Goal: Task Accomplishment & Management: Use online tool/utility

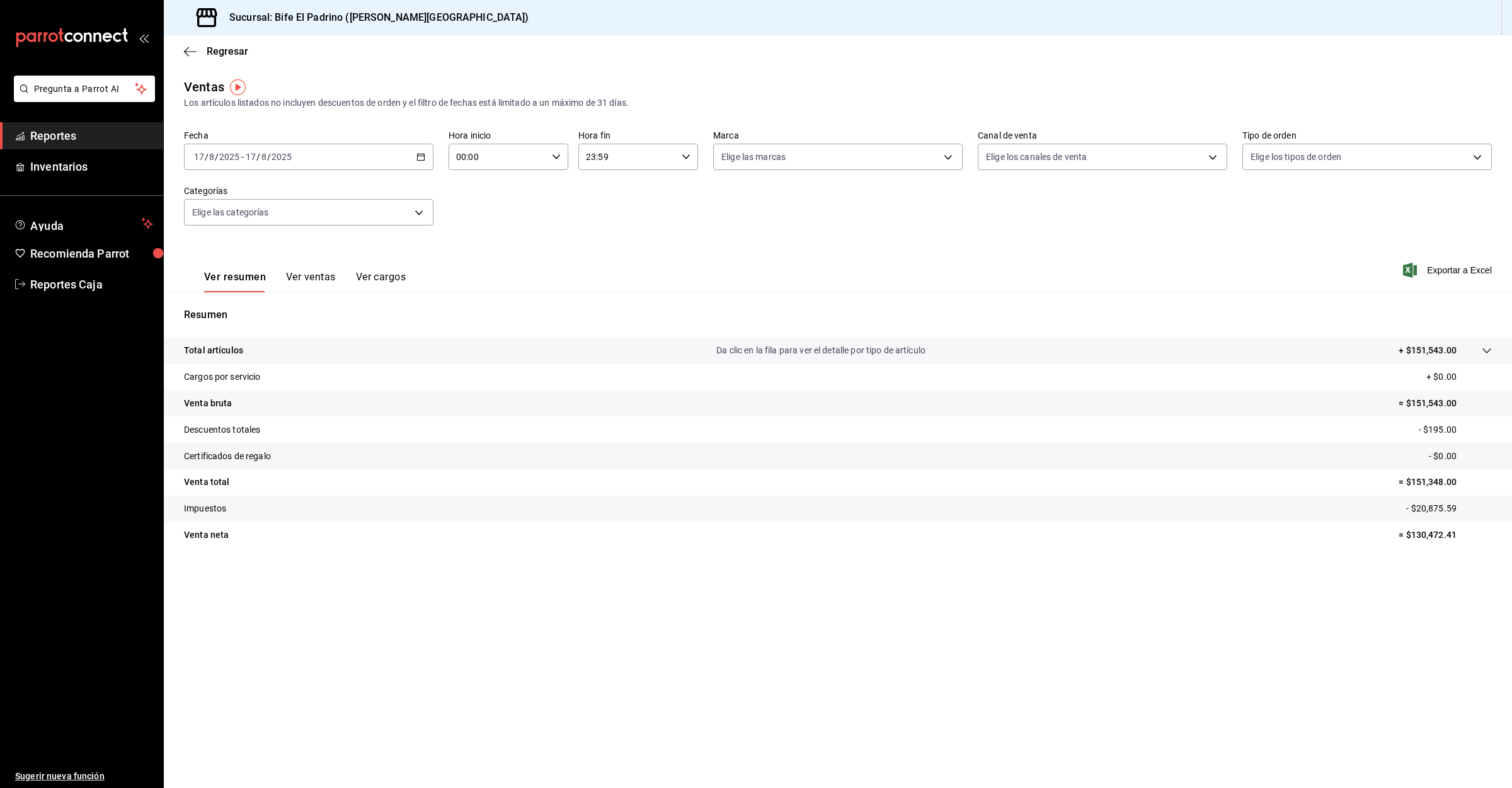
click at [72, 123] on link "Reportes" at bounding box center [81, 136] width 163 height 27
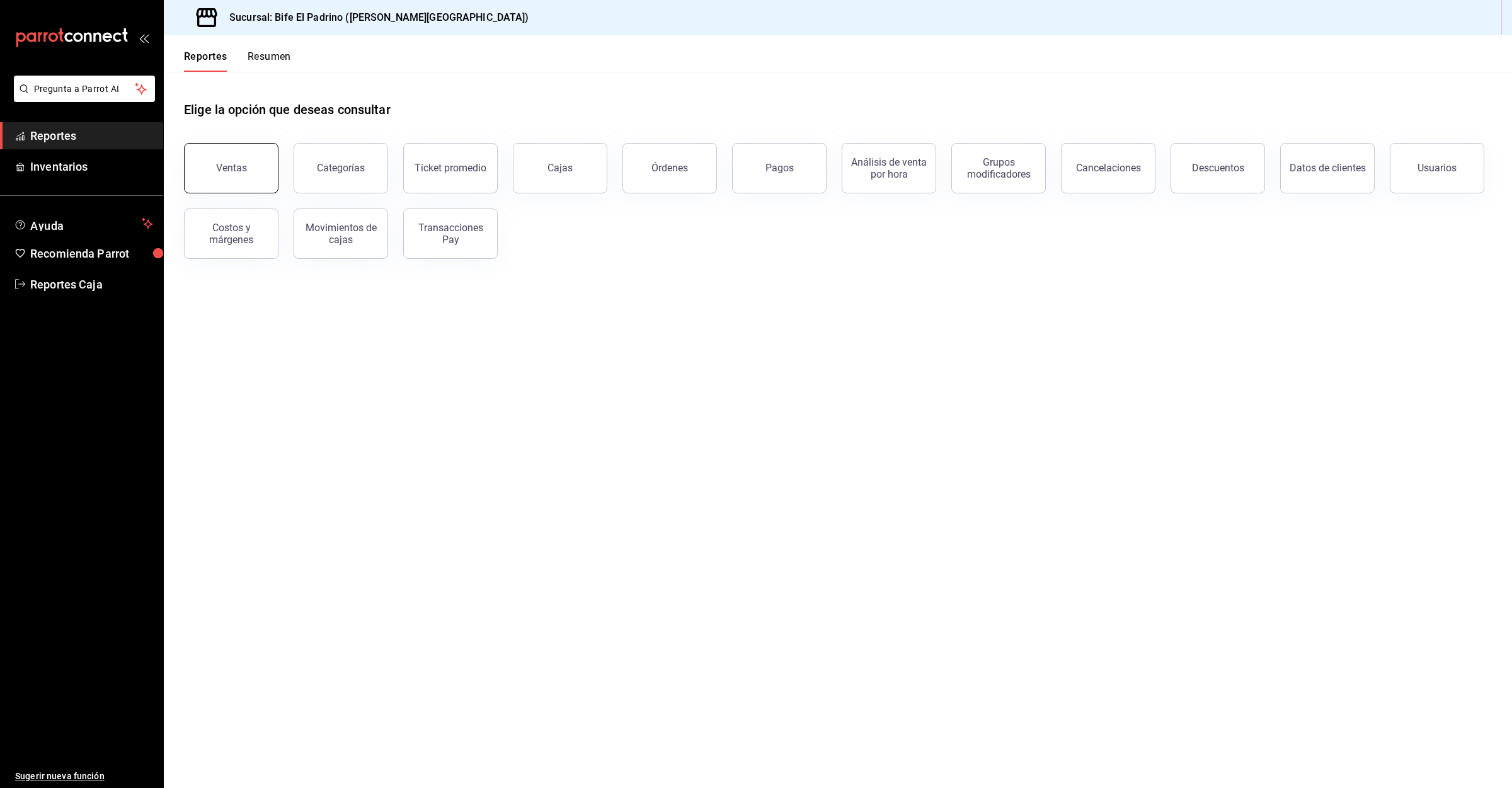
click at [258, 163] on button "Ventas" at bounding box center [231, 168] width 94 height 51
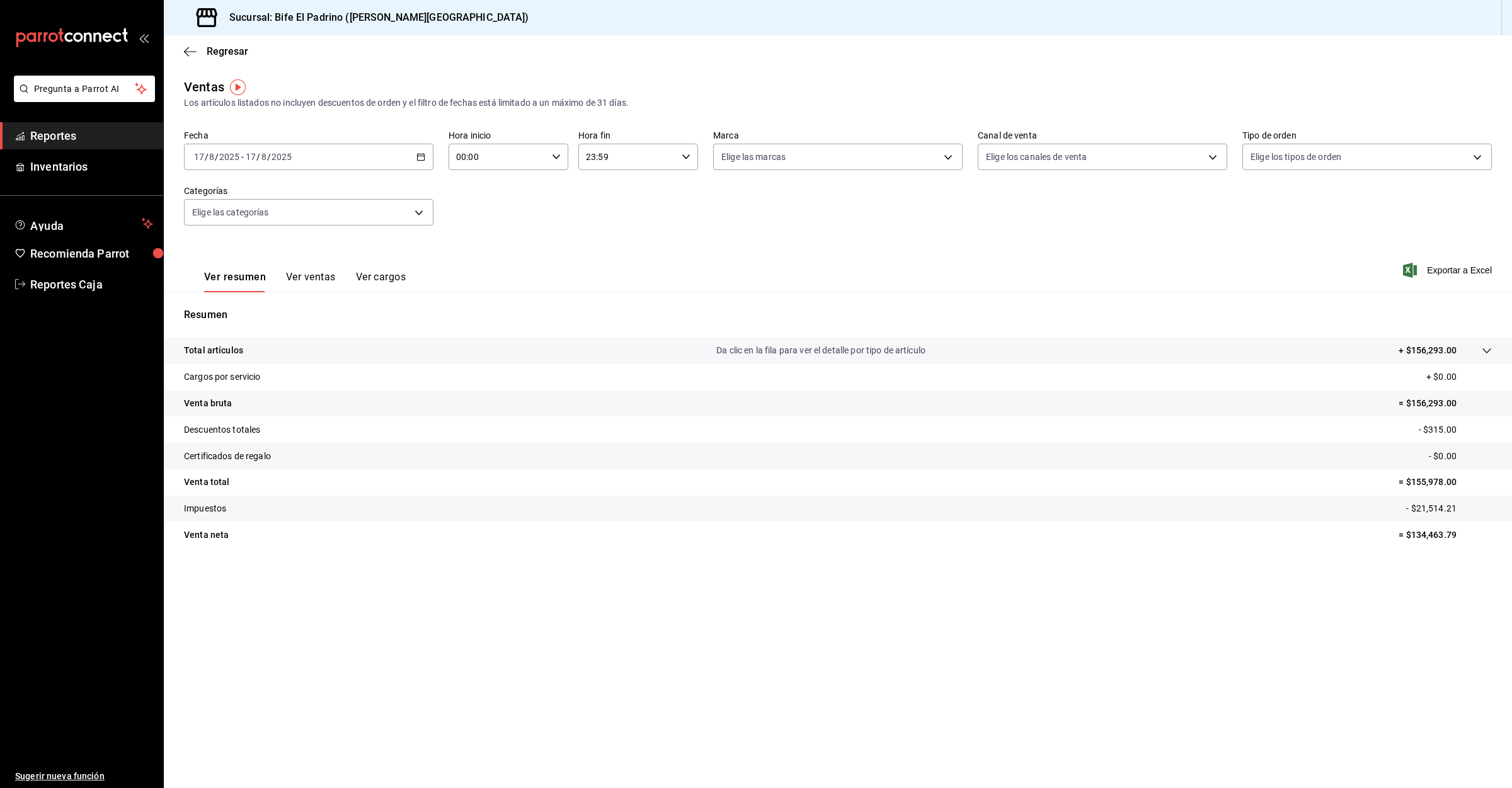
click at [59, 142] on span "Reportes" at bounding box center [91, 136] width 123 height 17
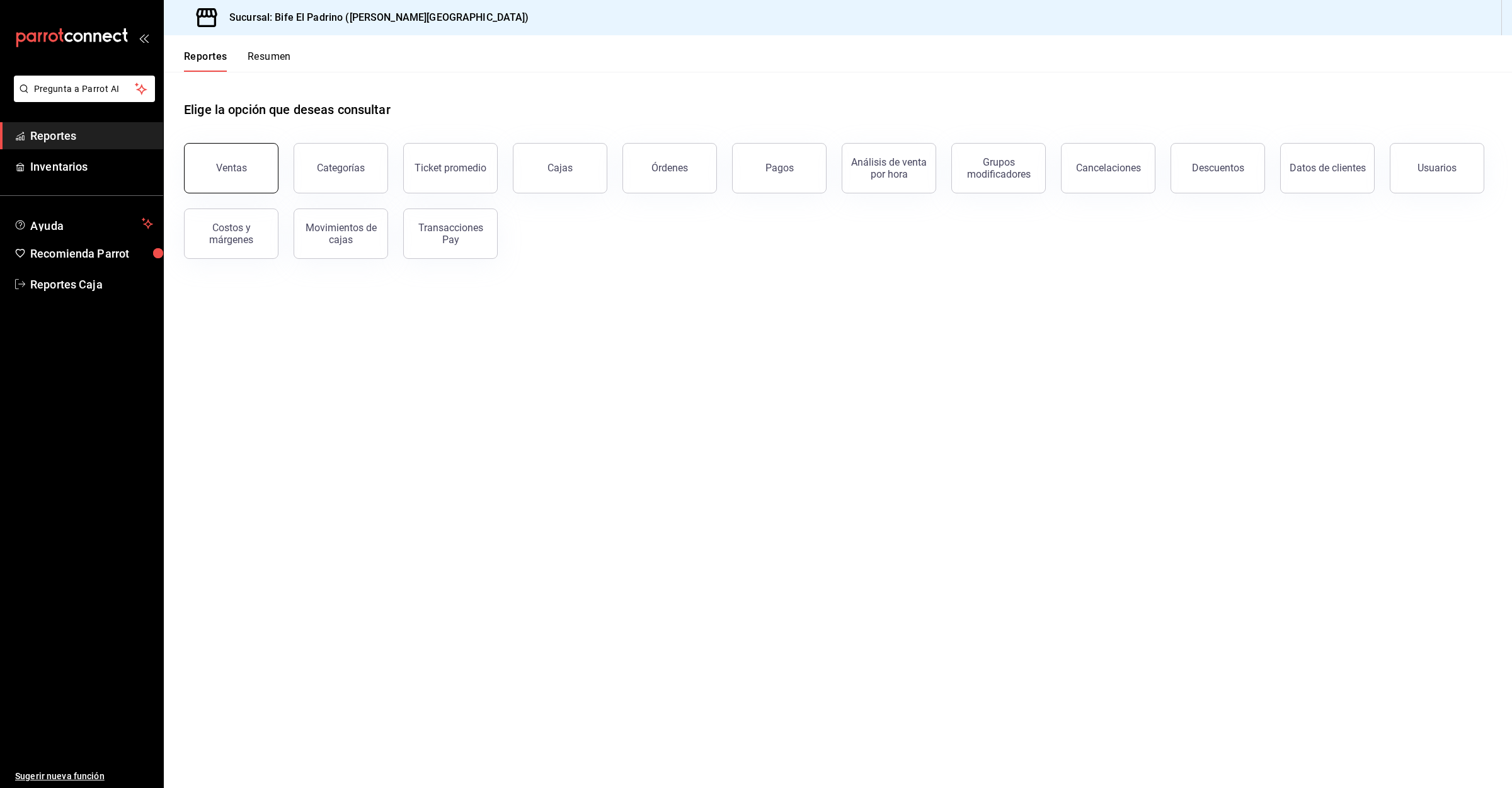
click at [259, 176] on button "Ventas" at bounding box center [231, 168] width 94 height 51
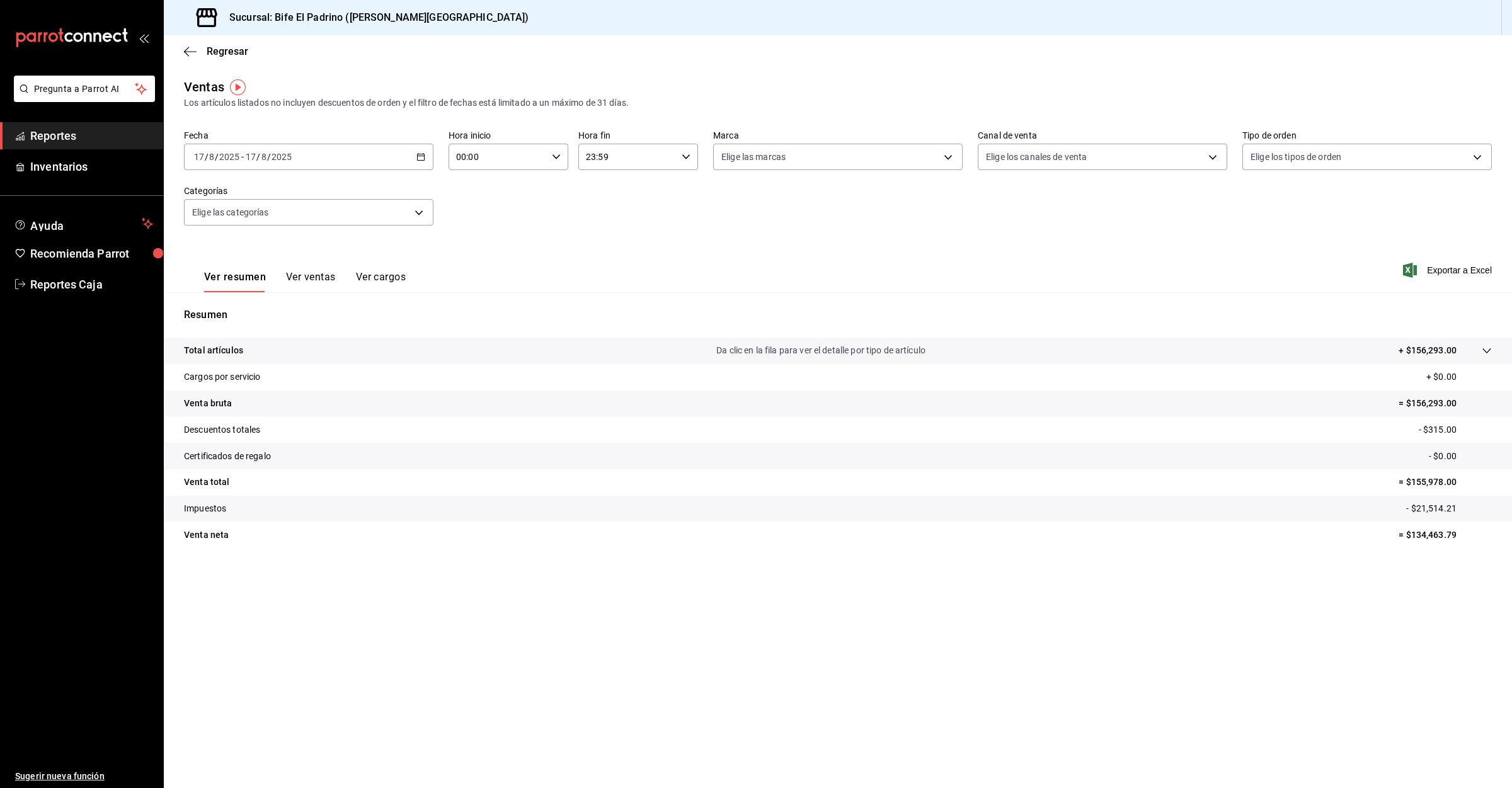
click at [70, 140] on span "Reportes" at bounding box center [91, 136] width 123 height 17
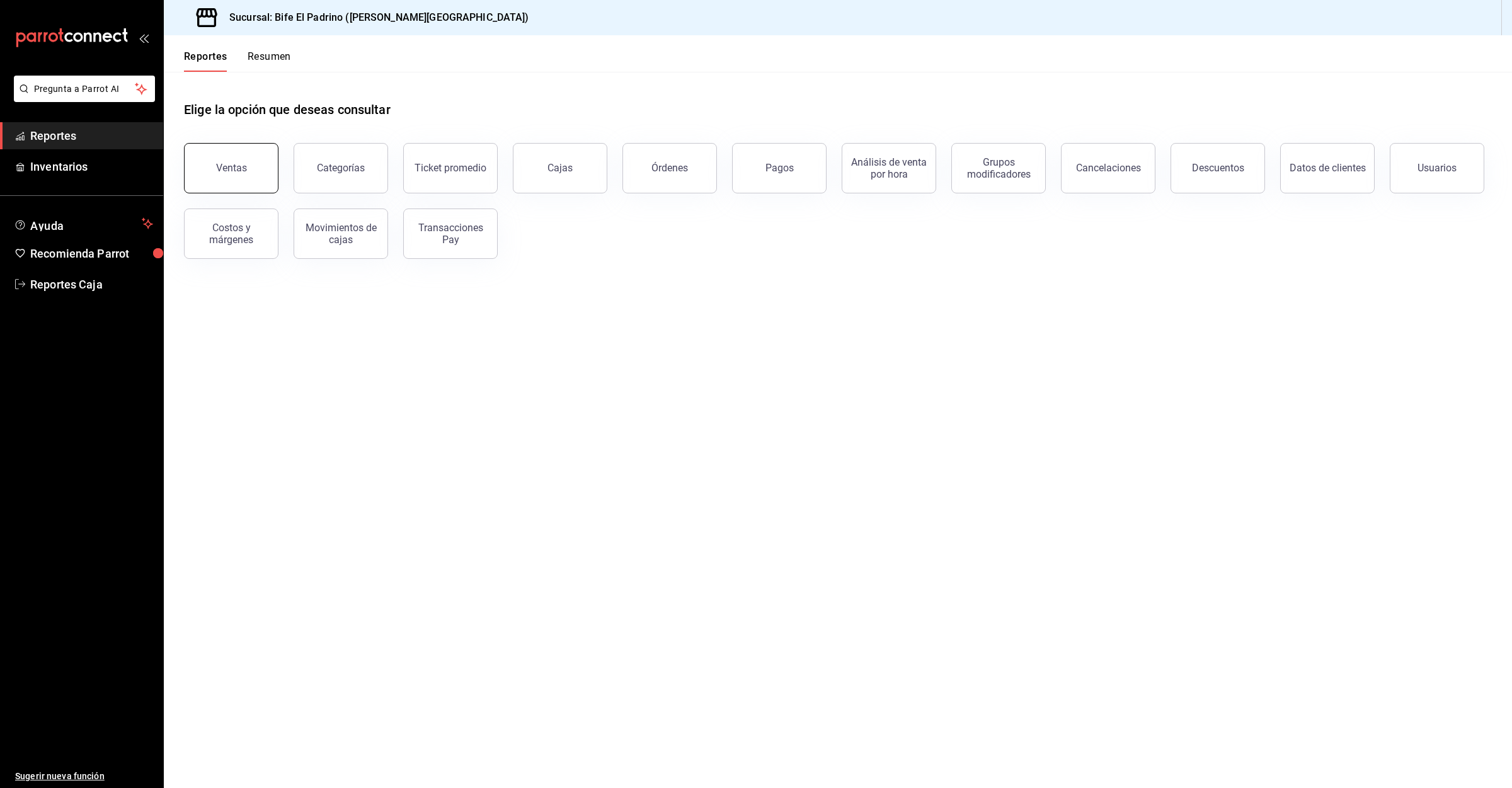
click at [240, 163] on div "Ventas" at bounding box center [231, 168] width 31 height 12
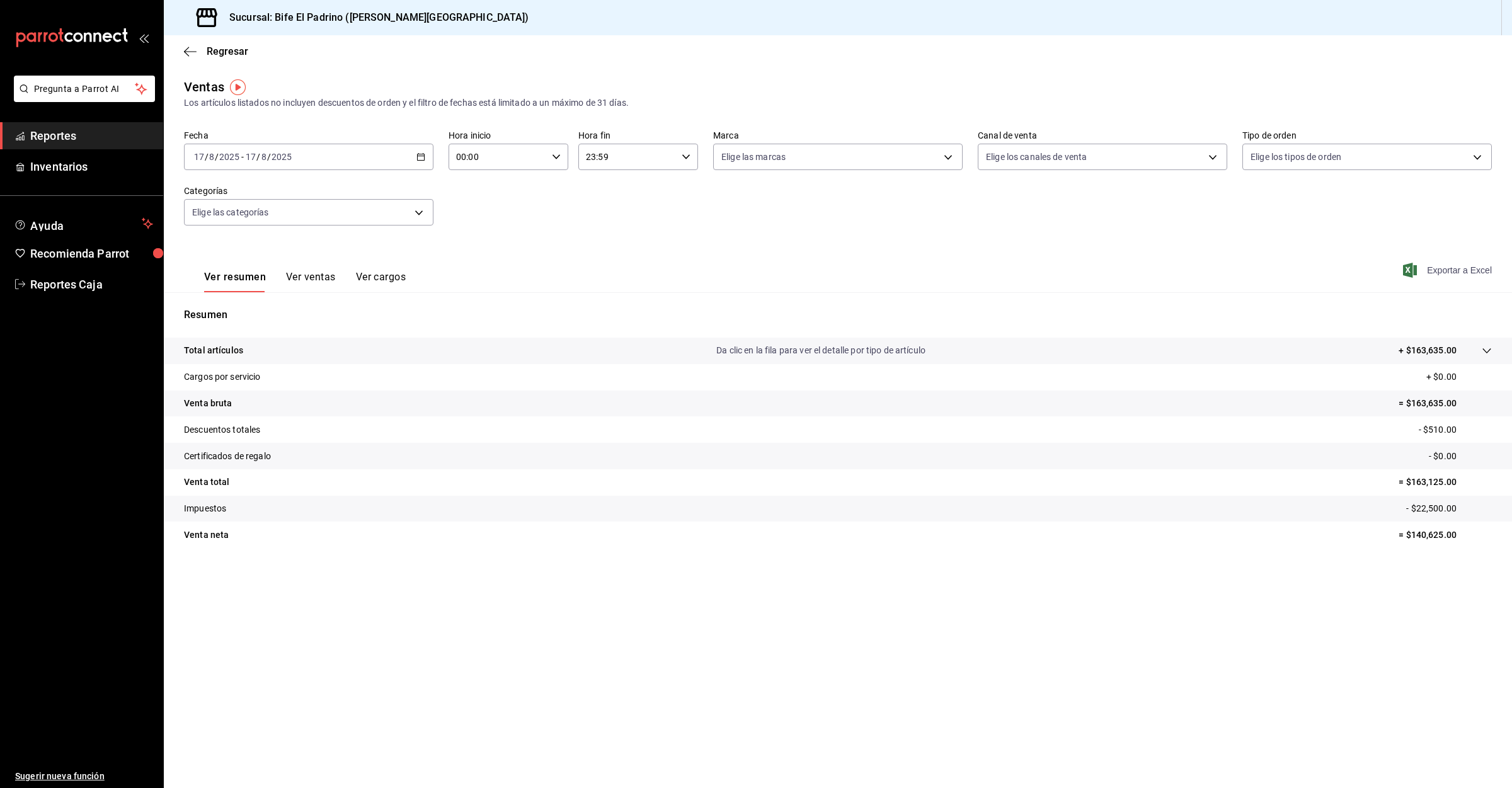
click at [1442, 275] on span "Exportar a Excel" at bounding box center [1448, 270] width 86 height 15
